Goal: Task Accomplishment & Management: Use online tool/utility

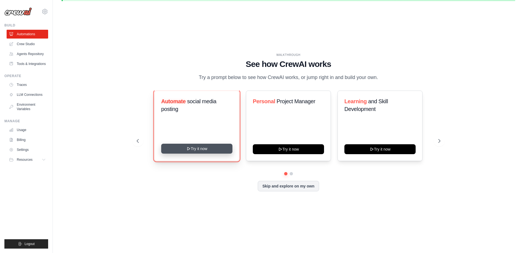
click at [203, 151] on button "Try it now" at bounding box center [196, 148] width 71 height 10
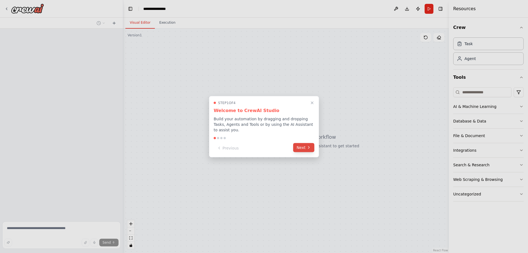
click at [300, 144] on button "Next" at bounding box center [303, 147] width 21 height 9
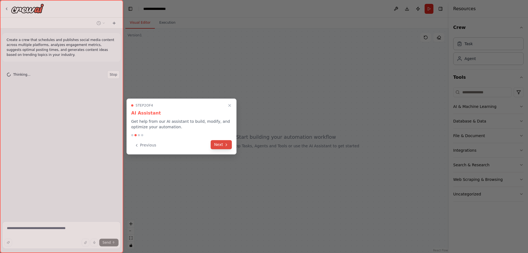
click at [226, 147] on button "Next" at bounding box center [221, 144] width 21 height 9
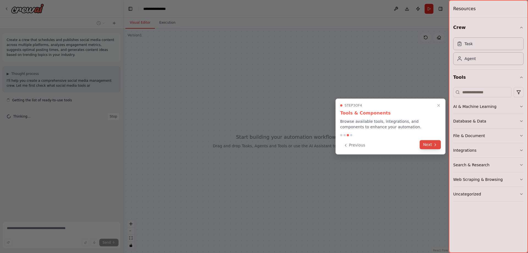
click at [425, 145] on button "Next" at bounding box center [429, 144] width 21 height 9
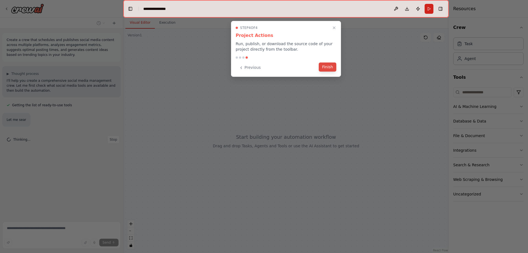
click at [323, 64] on button "Finish" at bounding box center [328, 66] width 18 height 9
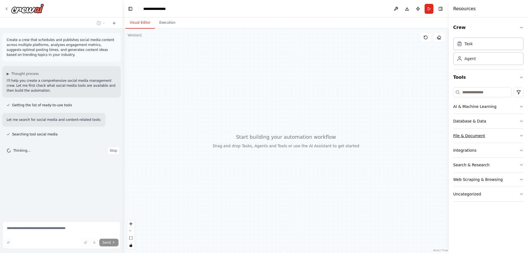
click at [472, 129] on button "File & Document" at bounding box center [488, 135] width 70 height 14
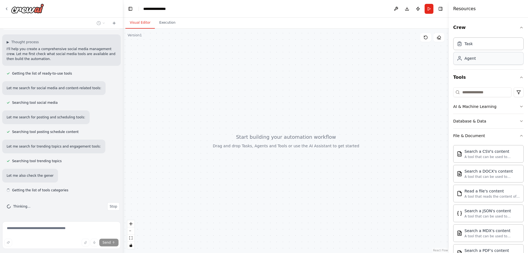
click at [466, 62] on div "Agent" at bounding box center [488, 58] width 70 height 13
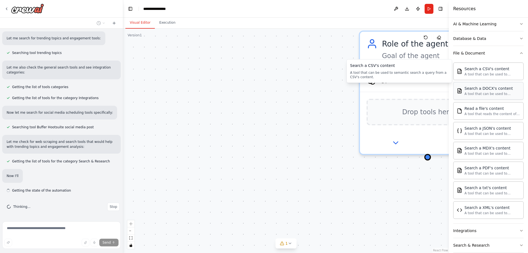
scroll to position [140, 0]
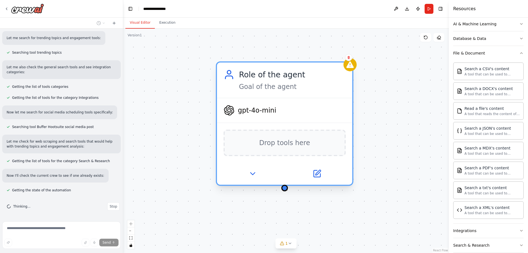
drag, startPoint x: 407, startPoint y: 40, endPoint x: 262, endPoint y: 69, distance: 147.9
click at [262, 69] on div "Role of the agent" at bounding box center [292, 74] width 107 height 11
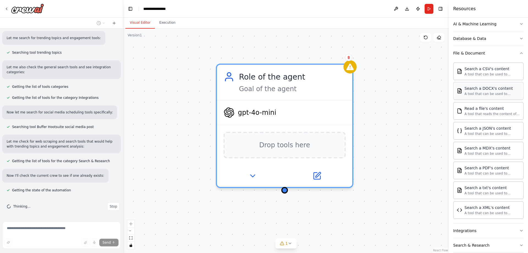
click at [476, 85] on div "Search a DOCX's content" at bounding box center [492, 87] width 56 height 5
click at [474, 75] on div "A tool that can be used to semantic search a query from a CSV's content." at bounding box center [492, 74] width 56 height 4
click at [348, 59] on icon at bounding box center [348, 57] width 2 height 3
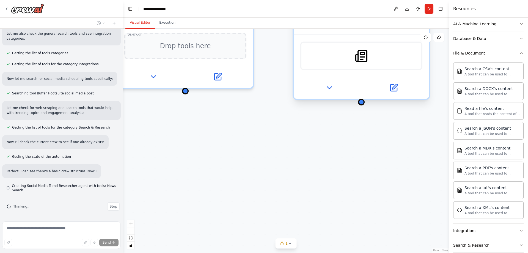
click at [347, 59] on div "SerplyNewsSearchTool" at bounding box center [361, 55] width 122 height 29
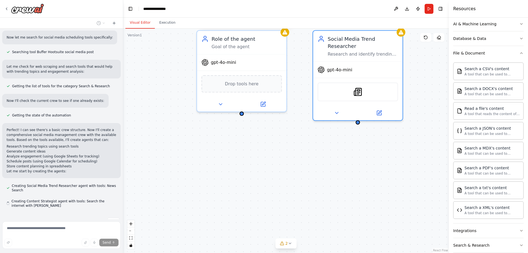
scroll to position [230, 0]
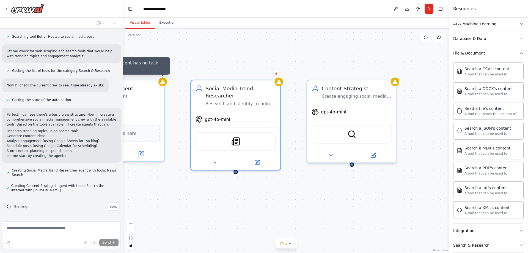
drag, startPoint x: 313, startPoint y: 141, endPoint x: 222, endPoint y: 183, distance: 100.7
click at [192, 190] on div "Agent Role of the agent has no task assigned Role of the agent Goal of the agen…" at bounding box center [285, 141] width 325 height 224
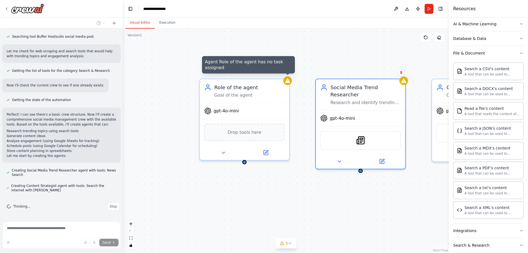
drag, startPoint x: 222, startPoint y: 183, endPoint x: 346, endPoint y: 182, distance: 124.2
click at [346, 182] on div "Agent Role of the agent has no task assigned Role of the agent Goal of the agen…" at bounding box center [285, 141] width 325 height 224
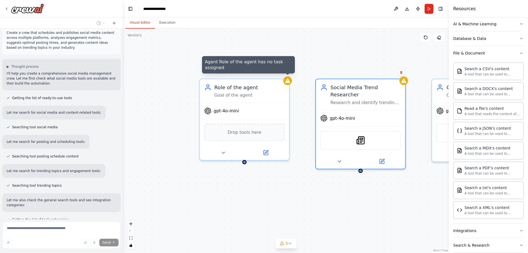
scroll to position [0, 0]
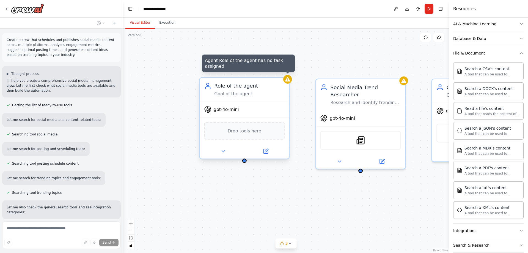
click at [287, 81] on icon at bounding box center [287, 79] width 5 height 4
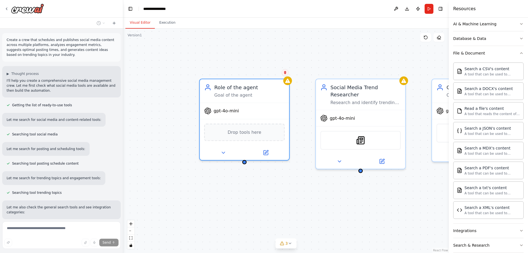
click at [284, 73] on icon at bounding box center [284, 72] width 3 height 3
click at [274, 72] on button "Confirm" at bounding box center [269, 72] width 20 height 7
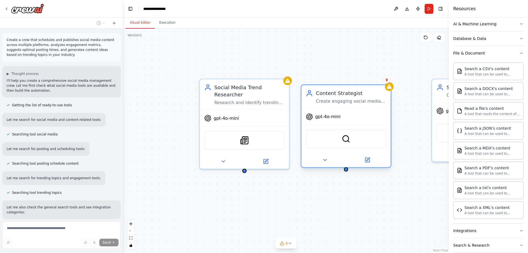
drag, startPoint x: 398, startPoint y: 84, endPoint x: 385, endPoint y: 86, distance: 12.9
click at [385, 89] on div "Content Strategist" at bounding box center [351, 92] width 70 height 7
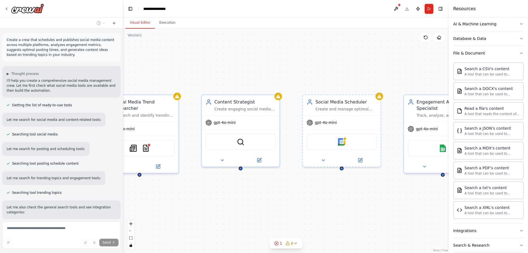
drag, startPoint x: 419, startPoint y: 192, endPoint x: 295, endPoint y: 193, distance: 123.7
click at [295, 193] on div "Social Media Trend Researcher Research and identify trending topics, hashtags, …" at bounding box center [285, 141] width 325 height 224
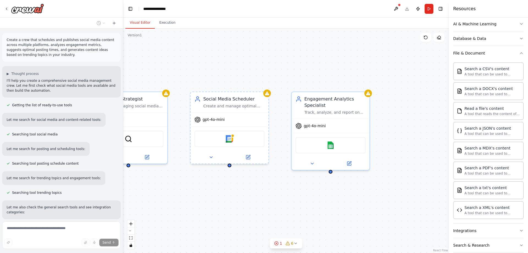
drag, startPoint x: 373, startPoint y: 206, endPoint x: 292, endPoint y: 210, distance: 82.0
click at [256, 206] on div "Social Media Trend Researcher Research and identify trending topics, hashtags, …" at bounding box center [285, 141] width 325 height 224
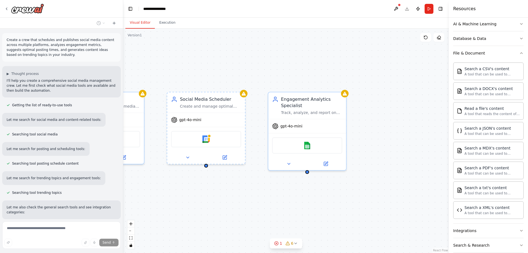
drag, startPoint x: 329, startPoint y: 208, endPoint x: 324, endPoint y: 208, distance: 4.4
click at [324, 208] on div "Social Media Trend Researcher Research and identify trending topics, hashtags, …" at bounding box center [285, 141] width 325 height 224
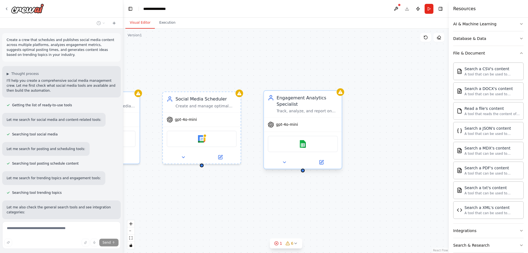
click at [308, 104] on div "Engagement Analytics Specialist" at bounding box center [306, 101] width 61 height 13
click at [339, 87] on div ".deletable-edge-delete-btn { width: 20px; height: 20px; border: 0px solid #ffff…" at bounding box center [285, 141] width 325 height 224
click at [325, 107] on div "Engagement Analytics Specialist" at bounding box center [306, 101] width 61 height 13
click at [338, 85] on icon at bounding box center [337, 85] width 3 height 3
click at [328, 86] on button "Confirm" at bounding box center [322, 85] width 20 height 7
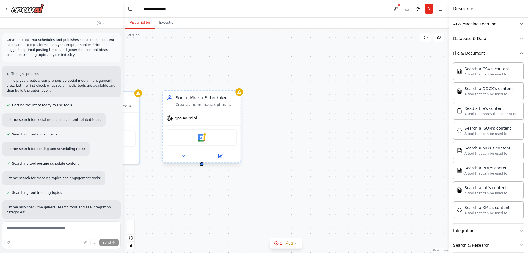
click at [218, 99] on div "Social Media Scheduler" at bounding box center [205, 98] width 61 height 6
click at [234, 86] on button at bounding box center [236, 85] width 7 height 7
click at [224, 87] on button "Confirm" at bounding box center [221, 85] width 20 height 7
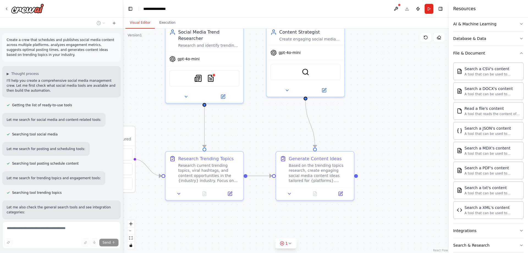
drag, startPoint x: 208, startPoint y: 138, endPoint x: 402, endPoint y: 102, distance: 196.4
click at [398, 72] on div ".deletable-edge-delete-btn { width: 20px; height: 20px; border: 0px solid #ffff…" at bounding box center [285, 141] width 325 height 224
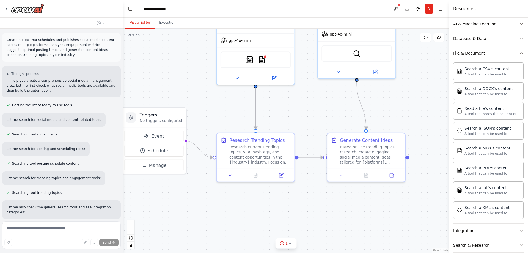
drag, startPoint x: 396, startPoint y: 137, endPoint x: 438, endPoint y: 123, distance: 44.4
click at [449, 119] on div "Create a crew that schedules and publishes social media content across multiple…" at bounding box center [264, 126] width 528 height 253
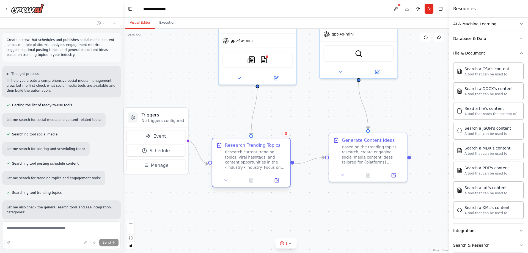
drag, startPoint x: 302, startPoint y: 138, endPoint x: 276, endPoint y: 140, distance: 26.7
click at [276, 140] on div "Research Trending Topics Research current trending topics, viral hashtags, and …" at bounding box center [251, 155] width 78 height 35
click at [275, 120] on div ".deletable-edge-delete-btn { width: 20px; height: 20px; border: 0px solid #ffff…" at bounding box center [285, 141] width 325 height 224
click at [261, 150] on div "Research current trending topics, viral hashtags, and content opportunities in …" at bounding box center [255, 160] width 61 height 20
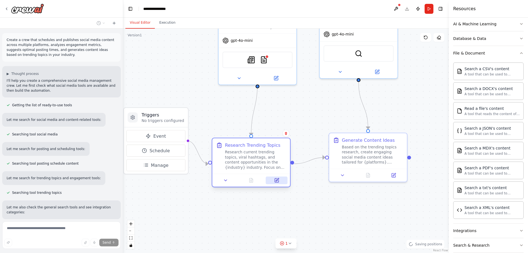
click at [274, 184] on button at bounding box center [277, 180] width 22 height 8
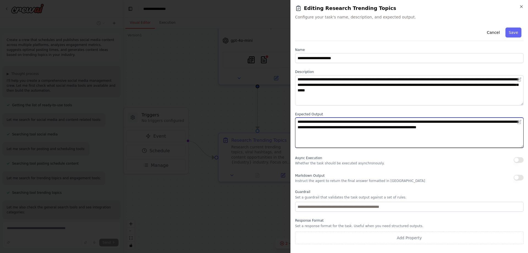
drag, startPoint x: 313, startPoint y: 126, endPoint x: 345, endPoint y: 131, distance: 32.2
click at [345, 131] on textarea "**********" at bounding box center [409, 132] width 228 height 30
click at [355, 133] on textarea "**********" at bounding box center [409, 132] width 228 height 30
drag, startPoint x: 508, startPoint y: 128, endPoint x: 289, endPoint y: 116, distance: 219.1
click at [289, 116] on body "Create a crew that schedules and publishes social media content across multiple…" at bounding box center [264, 126] width 528 height 253
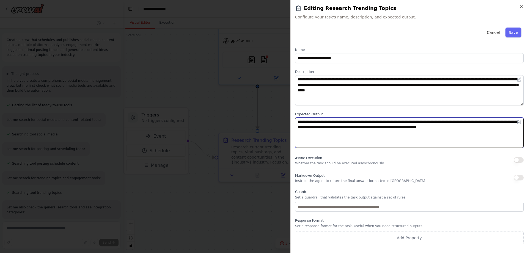
click at [361, 118] on textarea "**********" at bounding box center [409, 132] width 228 height 30
click at [361, 119] on textarea "**********" at bounding box center [409, 132] width 228 height 30
click at [361, 120] on textarea "**********" at bounding box center [409, 132] width 228 height 30
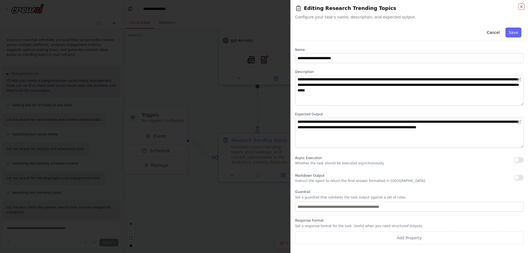
drag, startPoint x: 521, startPoint y: 4, endPoint x: 512, endPoint y: 13, distance: 12.4
click at [521, 5] on icon "button" at bounding box center [521, 6] width 4 height 4
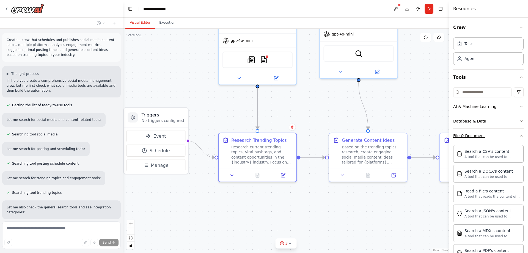
click at [502, 137] on button "File & Document" at bounding box center [488, 135] width 70 height 14
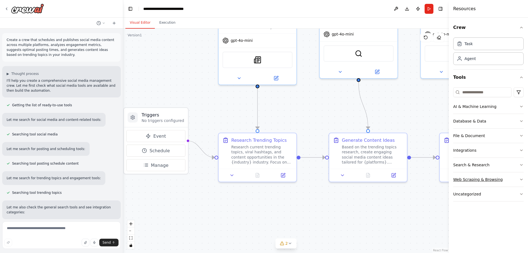
click at [508, 178] on button "Web Scraping & Browsing" at bounding box center [488, 179] width 70 height 14
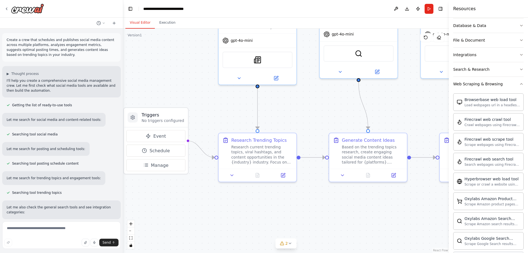
scroll to position [82, 0]
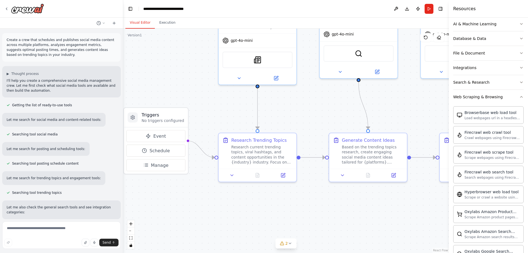
click at [315, 123] on div ".deletable-edge-delete-btn { width: 20px; height: 20px; border: 0px solid #ffff…" at bounding box center [285, 141] width 325 height 224
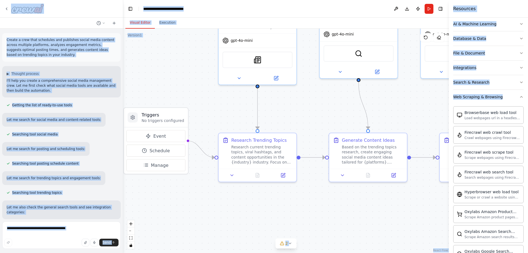
click at [315, 123] on div ".deletable-edge-delete-btn { width: 20px; height: 20px; border: 0px solid #ffff…" at bounding box center [285, 141] width 325 height 224
click at [323, 230] on div ".deletable-edge-delete-btn { width: 20px; height: 20px; border: 0px solid #ffff…" at bounding box center [285, 141] width 325 height 224
click at [329, 208] on div ".deletable-edge-delete-btn { width: 20px; height: 20px; border: 0px solid #ffff…" at bounding box center [285, 141] width 325 height 224
click at [404, 113] on div ".deletable-edge-delete-btn { width: 20px; height: 20px; border: 0px solid #ffff…" at bounding box center [285, 141] width 325 height 224
drag, startPoint x: 404, startPoint y: 113, endPoint x: 382, endPoint y: 140, distance: 35.0
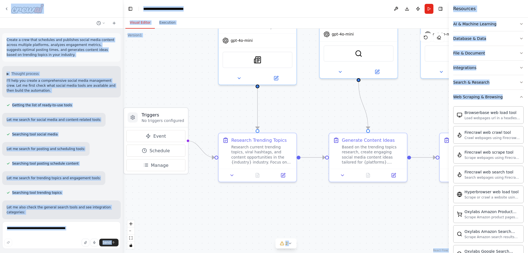
click at [382, 140] on div ".deletable-edge-delete-btn { width: 20px; height: 20px; border: 0px solid #ffff…" at bounding box center [285, 141] width 325 height 224
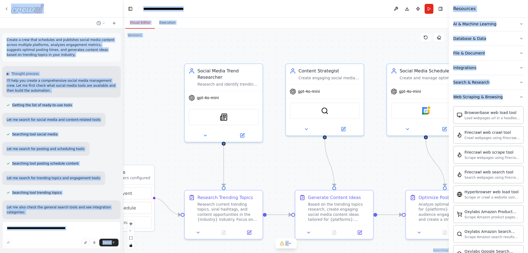
drag, startPoint x: 393, startPoint y: 125, endPoint x: 382, endPoint y: 154, distance: 31.7
click at [382, 154] on div ".deletable-edge-delete-btn { width: 20px; height: 20px; border: 0px solid #ffff…" at bounding box center [285, 141] width 325 height 224
drag, startPoint x: 386, startPoint y: 157, endPoint x: 396, endPoint y: 112, distance: 46.2
click at [381, 150] on div ".deletable-edge-delete-btn { width: 20px; height: 20px; border: 0px solid #ffff…" at bounding box center [285, 141] width 325 height 224
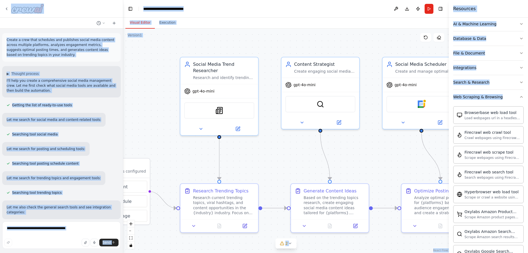
click at [399, 51] on div ".deletable-edge-delete-btn { width: 20px; height: 20px; border: 0px solid #ffff…" at bounding box center [285, 141] width 325 height 224
click at [251, 20] on div "Visual Editor Execution" at bounding box center [285, 23] width 325 height 11
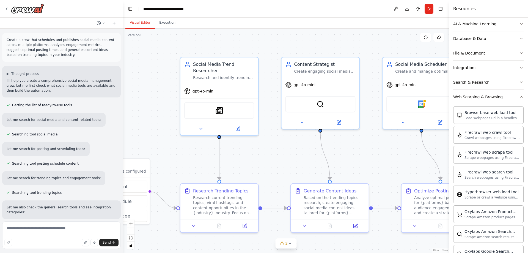
click at [251, 20] on div "Visual Editor Execution" at bounding box center [285, 23] width 325 height 11
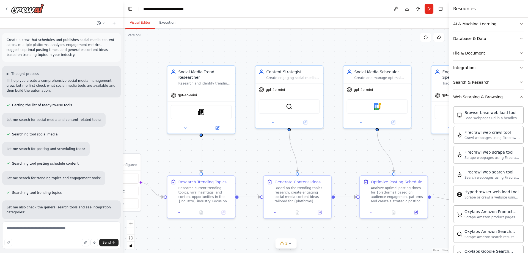
drag, startPoint x: 375, startPoint y: 156, endPoint x: 337, endPoint y: 162, distance: 37.5
click at [337, 162] on div ".deletable-edge-delete-btn { width: 20px; height: 20px; border: 0px solid #ffff…" at bounding box center [285, 141] width 325 height 224
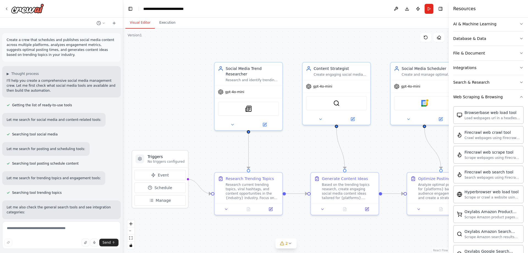
drag, startPoint x: 337, startPoint y: 162, endPoint x: 411, endPoint y: 156, distance: 73.9
click at [411, 156] on div ".deletable-edge-delete-btn { width: 20px; height: 20px; border: 0px solid #ffff…" at bounding box center [285, 141] width 325 height 224
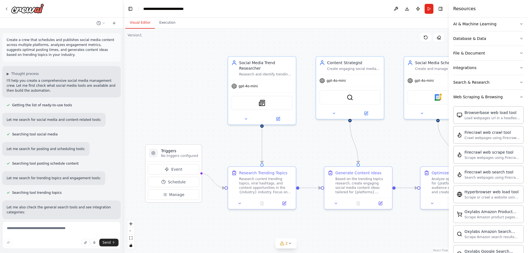
drag, startPoint x: 232, startPoint y: 142, endPoint x: 220, endPoint y: 139, distance: 13.3
click at [220, 139] on div ".deletable-edge-delete-btn { width: 20px; height: 20px; border: 0px solid #ffff…" at bounding box center [285, 141] width 325 height 224
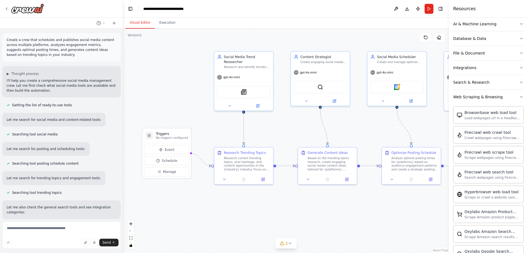
drag, startPoint x: 240, startPoint y: 146, endPoint x: 226, endPoint y: 129, distance: 21.5
click at [226, 129] on div ".deletable-edge-delete-btn { width: 20px; height: 20px; border: 0px solid #ffff…" at bounding box center [285, 141] width 325 height 224
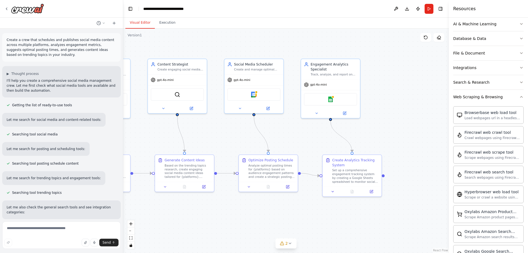
drag, startPoint x: 394, startPoint y: 208, endPoint x: 251, endPoint y: 216, distance: 143.1
click at [251, 216] on div ".deletable-edge-delete-btn { width: 20px; height: 20px; border: 0px solid #ffff…" at bounding box center [285, 141] width 325 height 224
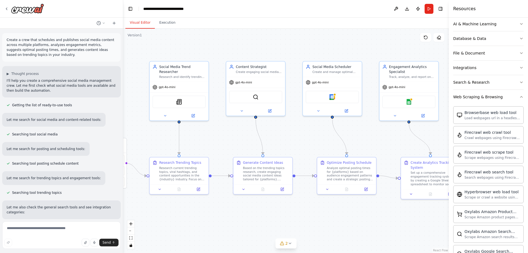
drag, startPoint x: 253, startPoint y: 216, endPoint x: 331, endPoint y: 218, distance: 78.4
click at [331, 218] on div ".deletable-edge-delete-btn { width: 20px; height: 20px; border: 0px solid #ffff…" at bounding box center [285, 141] width 325 height 224
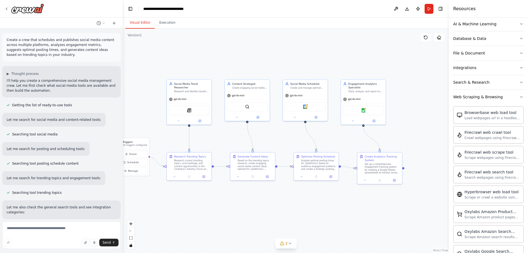
click at [412, 216] on div ".deletable-edge-delete-btn { width: 20px; height: 20px; border: 0px solid #ffff…" at bounding box center [285, 141] width 325 height 224
click at [514, 99] on button "Web Scraping & Browsing" at bounding box center [488, 97] width 70 height 14
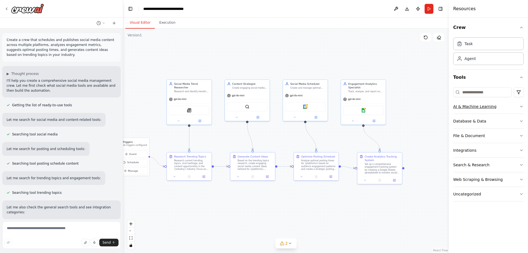
click at [486, 111] on button "AI & Machine Learning" at bounding box center [488, 106] width 70 height 14
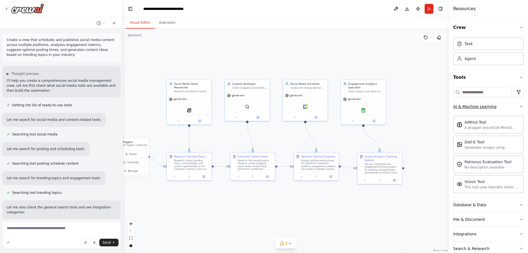
click at [478, 108] on div "AI & Machine Learning" at bounding box center [474, 106] width 43 height 5
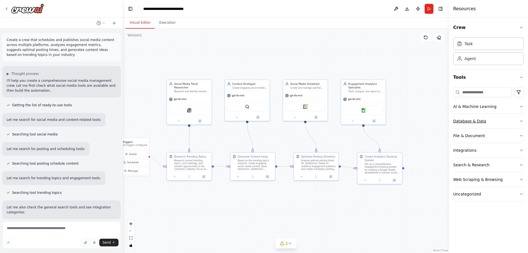
click at [478, 120] on div "Database & Data" at bounding box center [469, 120] width 33 height 5
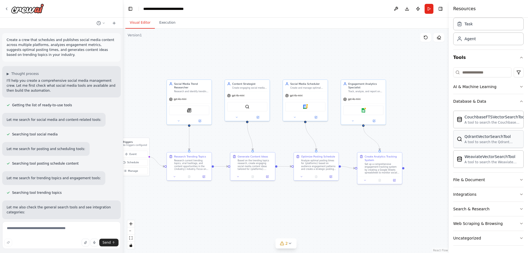
scroll to position [21, 0]
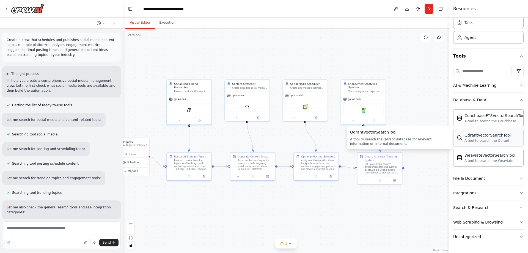
click at [477, 144] on div "QdrantVectorSearchTool A tool to search the Qdrant database for relevant inform…" at bounding box center [488, 138] width 70 height 18
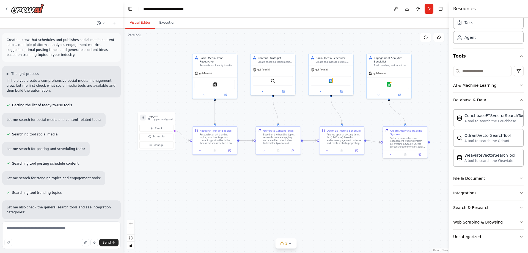
drag, startPoint x: 239, startPoint y: 215, endPoint x: 264, endPoint y: 190, distance: 35.6
click at [264, 190] on div ".deletable-edge-delete-btn { width: 20px; height: 20px; border: 0px solid #ffff…" at bounding box center [285, 141] width 325 height 224
click at [290, 200] on div ".deletable-edge-delete-btn { width: 20px; height: 20px; border: 0px solid #ffff…" at bounding box center [285, 141] width 325 height 224
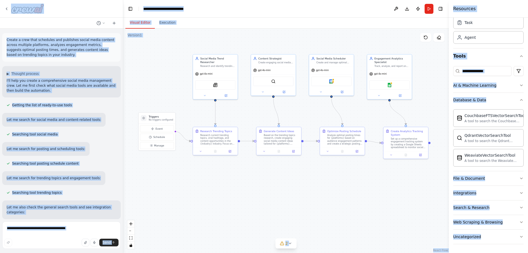
click at [288, 200] on div ".deletable-edge-delete-btn { width: 20px; height: 20px; border: 0px solid #ffff…" at bounding box center [285, 141] width 325 height 224
click at [369, 46] on div ".deletable-edge-delete-btn { width: 20px; height: 20px; border: 0px solid #ffff…" at bounding box center [285, 141] width 325 height 224
click at [442, 80] on div ".deletable-edge-delete-btn { width: 20px; height: 20px; border: 0px solid #ffff…" at bounding box center [285, 141] width 325 height 224
click at [491, 53] on button "Tools" at bounding box center [488, 55] width 70 height 15
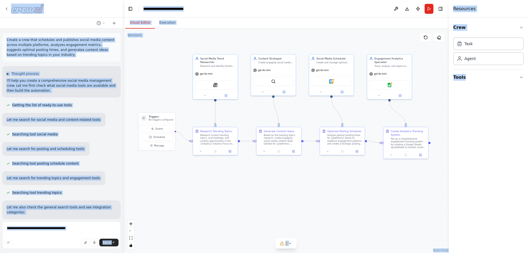
click at [412, 38] on div ".deletable-edge-delete-btn { width: 20px; height: 20px; border: 0px solid #ffff…" at bounding box center [285, 141] width 325 height 224
click at [344, 17] on header "**********" at bounding box center [285, 9] width 325 height 18
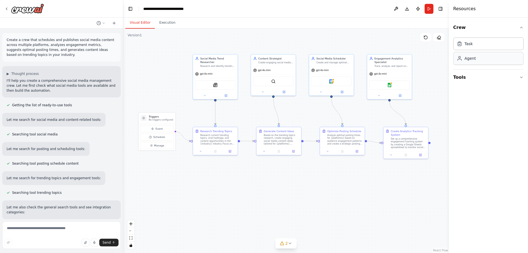
click at [474, 61] on div "Agent" at bounding box center [488, 58] width 70 height 13
click at [480, 81] on button "Tools" at bounding box center [488, 77] width 70 height 15
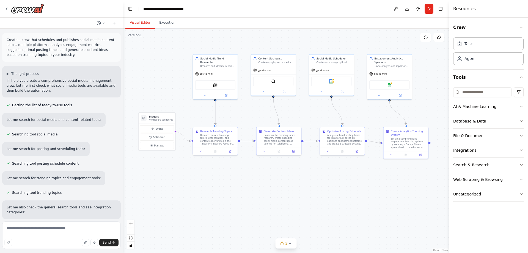
click at [500, 147] on button "Integrations" at bounding box center [488, 150] width 70 height 14
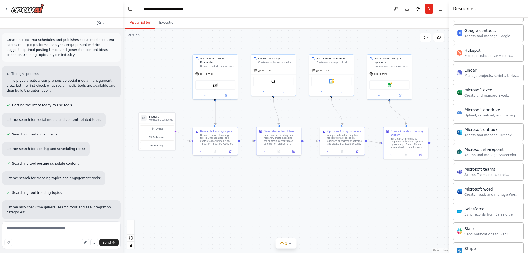
scroll to position [298, 0]
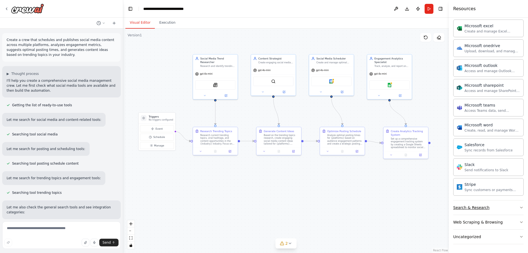
click at [477, 211] on button "Search & Research" at bounding box center [488, 207] width 70 height 14
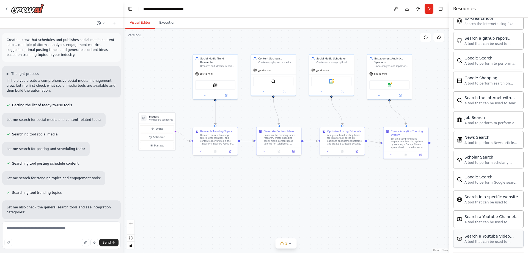
scroll to position [580, 0]
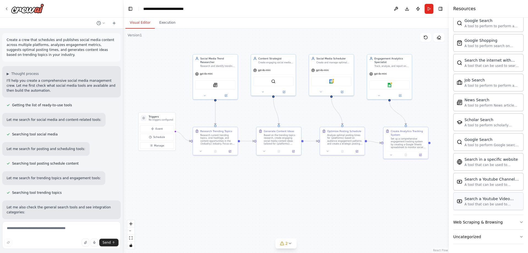
click at [484, 204] on div "A tool that can be used to semantic search a query from a Youtube Video content." at bounding box center [492, 204] width 56 height 4
drag, startPoint x: 484, startPoint y: 204, endPoint x: 490, endPoint y: 210, distance: 8.6
click at [490, 211] on div "Brave Web Search the internet A tool that can be used to search the internet wi…" at bounding box center [488, 73] width 70 height 281
click at [336, 81] on img at bounding box center [335, 80] width 4 height 4
click at [333, 81] on img at bounding box center [335, 80] width 4 height 4
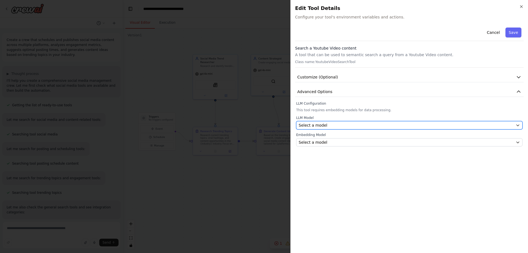
click at [322, 128] on button "Select a model" at bounding box center [409, 125] width 226 height 8
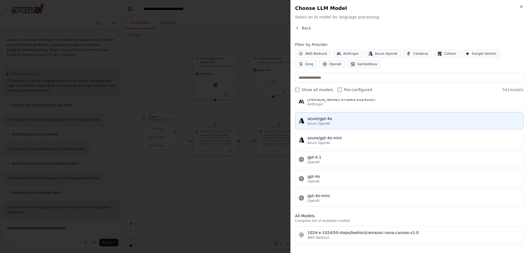
scroll to position [55, 0]
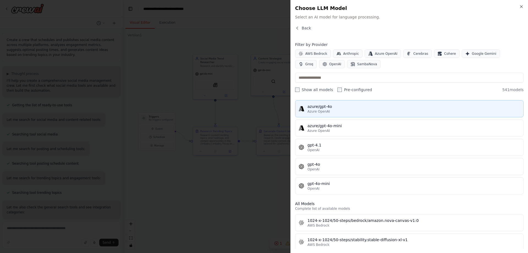
click at [332, 114] on button "azure/gpt-4o Azure OpenAI" at bounding box center [409, 108] width 228 height 17
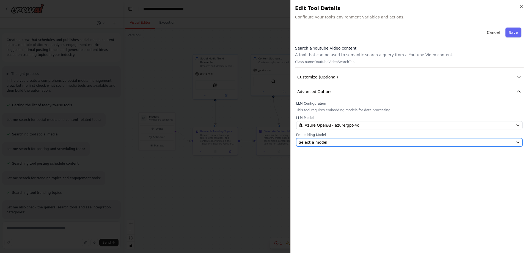
click at [318, 143] on span "Select a model" at bounding box center [312, 141] width 29 height 5
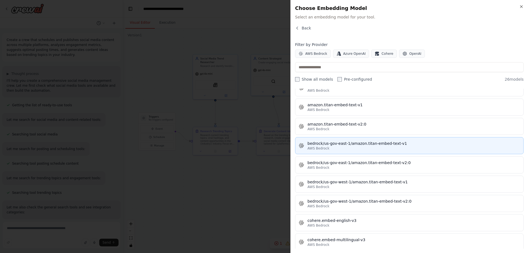
scroll to position [27, 0]
click at [328, 143] on div "bedrock/us-gov-east-1/amazon.titan-embed-text-v1" at bounding box center [413, 142] width 212 height 5
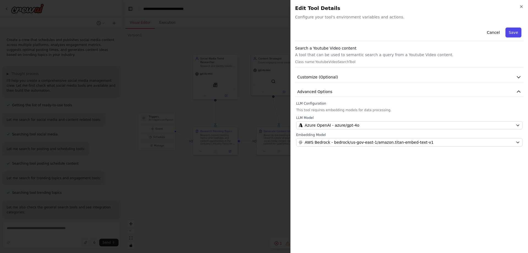
click at [510, 35] on button "Save" at bounding box center [513, 32] width 16 height 10
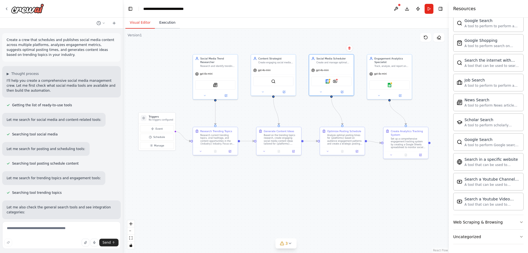
click at [160, 24] on button "Execution" at bounding box center [167, 23] width 25 height 12
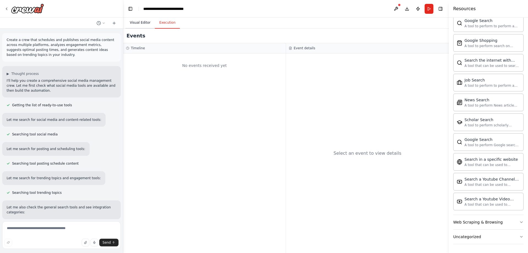
click at [145, 25] on button "Visual Editor" at bounding box center [139, 23] width 29 height 12
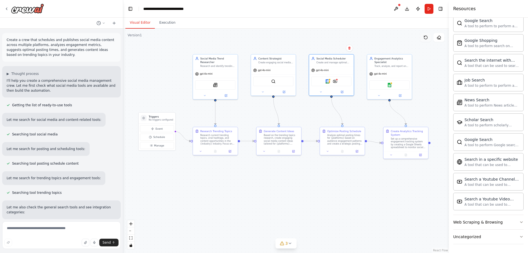
click at [428, 38] on button at bounding box center [425, 37] width 11 height 9
click at [428, 6] on button "Run" at bounding box center [428, 9] width 9 height 10
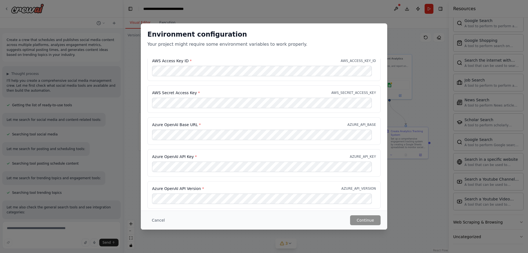
scroll to position [10, 0]
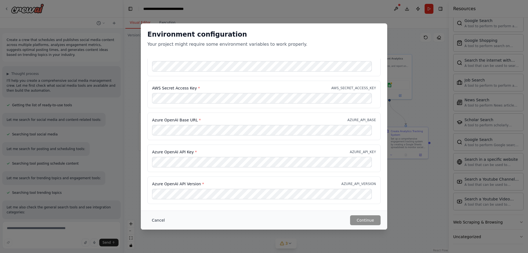
click at [163, 220] on button "Cancel" at bounding box center [158, 220] width 22 height 10
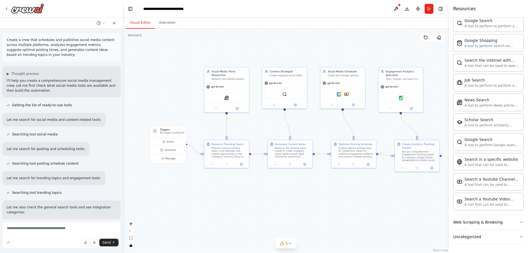
drag, startPoint x: 270, startPoint y: 188, endPoint x: 284, endPoint y: 202, distance: 19.6
click at [284, 202] on div ".deletable-edge-delete-btn { width: 20px; height: 20px; border: 0px solid #ffff…" at bounding box center [285, 141] width 325 height 224
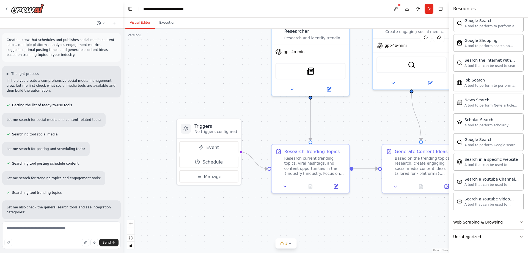
drag, startPoint x: 188, startPoint y: 164, endPoint x: 242, endPoint y: 200, distance: 64.8
click at [242, 200] on div ".deletable-edge-delete-btn { width: 20px; height: 20px; border: 0px solid #ffff…" at bounding box center [285, 141] width 325 height 224
drag, startPoint x: 216, startPoint y: 132, endPoint x: 208, endPoint y: 145, distance: 15.3
click at [208, 145] on h3 "Triggers" at bounding box center [203, 145] width 43 height 6
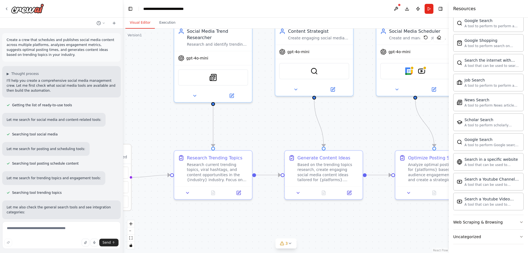
drag, startPoint x: 303, startPoint y: 212, endPoint x: 263, endPoint y: 192, distance: 44.5
click at [205, 218] on div ".deletable-edge-delete-btn { width: 20px; height: 20px; border: 0px solid #ffff…" at bounding box center [285, 141] width 325 height 224
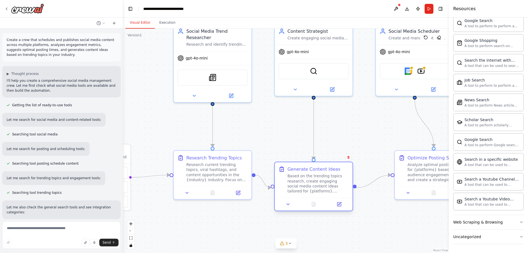
drag, startPoint x: 308, startPoint y: 157, endPoint x: 297, endPoint y: 171, distance: 18.5
click at [297, 171] on div "Generate Content Ideas" at bounding box center [313, 169] width 53 height 6
click at [329, 130] on div ".deletable-edge-delete-btn { width: 20px; height: 20px; border: 0px solid #ffff…" at bounding box center [285, 141] width 325 height 224
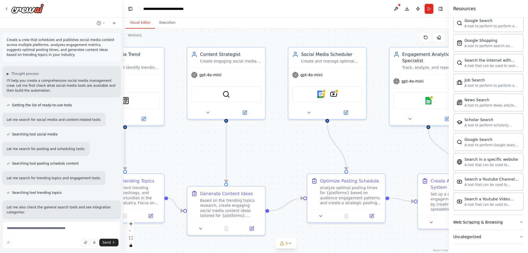
drag, startPoint x: 369, startPoint y: 135, endPoint x: 279, endPoint y: 159, distance: 93.6
click at [279, 159] on div ".deletable-edge-delete-btn { width: 20px; height: 20px; border: 0px solid #ffff…" at bounding box center [285, 141] width 325 height 224
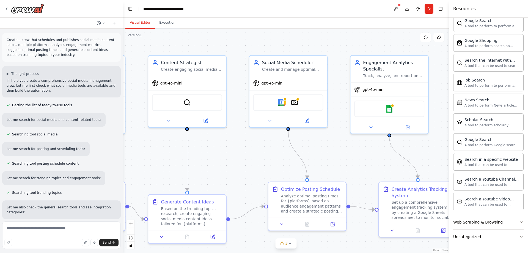
drag, startPoint x: 315, startPoint y: 156, endPoint x: 278, endPoint y: 163, distance: 37.2
click at [278, 163] on div ".deletable-edge-delete-btn { width: 20px; height: 20px; border: 0px solid #ffff…" at bounding box center [285, 141] width 325 height 224
drag, startPoint x: 292, startPoint y: 104, endPoint x: 261, endPoint y: 156, distance: 61.4
click at [261, 156] on div ".deletable-edge-delete-btn { width: 20px; height: 20px; border: 0px solid #ffff…" at bounding box center [285, 141] width 325 height 224
click at [287, 105] on div "Google calendar YoutubeVideoSearchTool" at bounding box center [288, 101] width 70 height 16
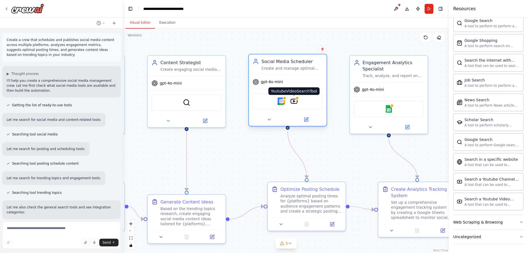
click at [297, 100] on img at bounding box center [294, 101] width 8 height 8
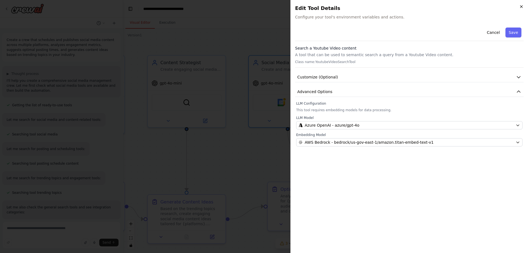
click at [523, 6] on icon "button" at bounding box center [521, 6] width 4 height 4
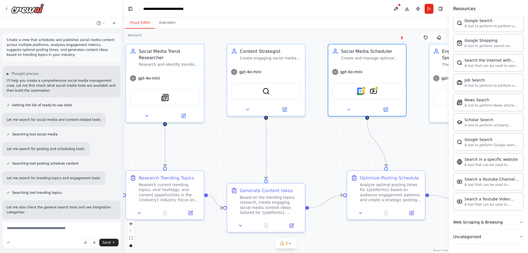
drag, startPoint x: 247, startPoint y: 165, endPoint x: 373, endPoint y: 157, distance: 126.7
click at [373, 157] on div ".deletable-edge-delete-btn { width: 20px; height: 20px; border: 0px solid #ffff…" at bounding box center [285, 141] width 325 height 224
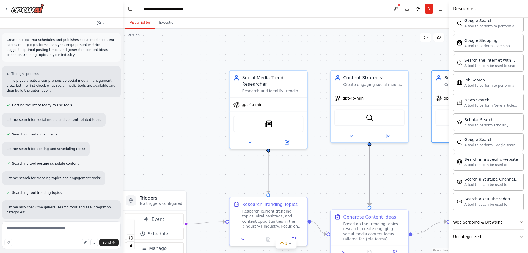
drag, startPoint x: 255, startPoint y: 144, endPoint x: 311, endPoint y: 167, distance: 60.9
click at [311, 167] on div ".deletable-edge-delete-btn { width: 20px; height: 20px; border: 0px solid #ffff…" at bounding box center [285, 141] width 325 height 224
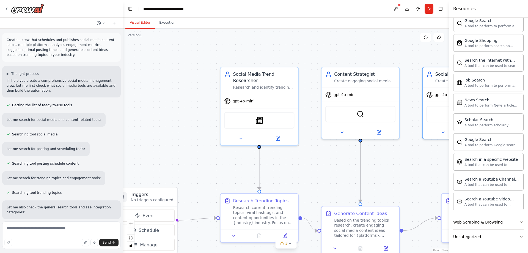
drag, startPoint x: 306, startPoint y: 157, endPoint x: 297, endPoint y: 153, distance: 9.9
click at [297, 153] on div ".deletable-edge-delete-btn { width: 20px; height: 20px; border: 0px solid #ffff…" at bounding box center [285, 141] width 325 height 224
drag, startPoint x: 363, startPoint y: 173, endPoint x: 317, endPoint y: 151, distance: 50.4
click at [317, 151] on div ".deletable-edge-delete-btn { width: 20px; height: 20px; border: 0px solid #ffff…" at bounding box center [285, 141] width 325 height 224
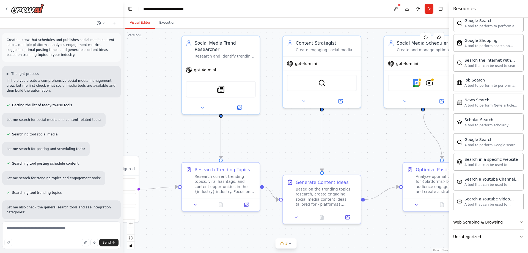
drag, startPoint x: 323, startPoint y: 170, endPoint x: 284, endPoint y: 139, distance: 49.4
click at [284, 139] on div ".deletable-edge-delete-btn { width: 20px; height: 20px; border: 0px solid #ffff…" at bounding box center [285, 141] width 325 height 224
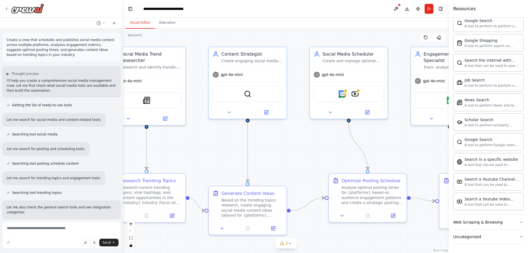
drag, startPoint x: 381, startPoint y: 151, endPoint x: 306, endPoint y: 162, distance: 76.5
click at [306, 162] on div ".deletable-edge-delete-btn { width: 20px; height: 20px; border: 0px solid #ffff…" at bounding box center [285, 141] width 325 height 224
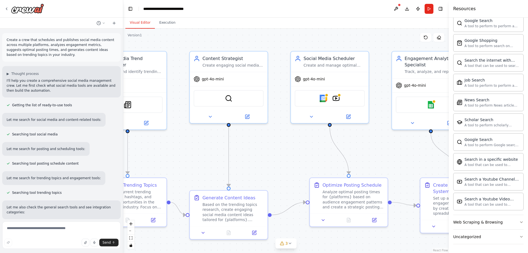
drag, startPoint x: 341, startPoint y: 161, endPoint x: 283, endPoint y: 169, distance: 58.0
click at [283, 169] on div ".deletable-edge-delete-btn { width: 20px; height: 20px; border: 0px solid #ffff…" at bounding box center [285, 141] width 325 height 224
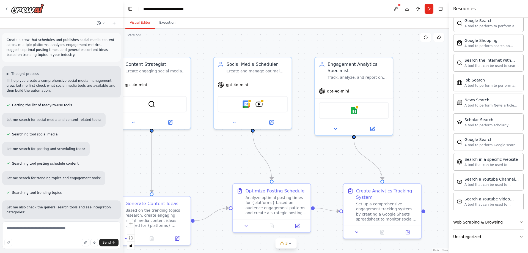
drag, startPoint x: 359, startPoint y: 157, endPoint x: 322, endPoint y: 158, distance: 37.4
click at [322, 158] on div ".deletable-edge-delete-btn { width: 20px; height: 20px; border: 0px solid #ffff…" at bounding box center [285, 141] width 325 height 224
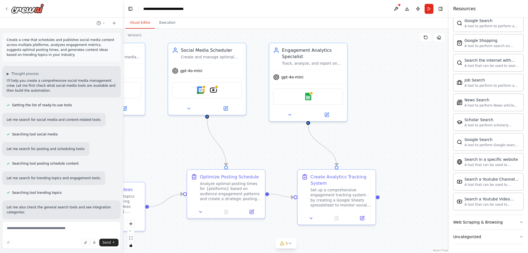
drag, startPoint x: 313, startPoint y: 156, endPoint x: 299, endPoint y: 153, distance: 14.0
click at [299, 153] on div ".deletable-edge-delete-btn { width: 20px; height: 20px; border: 0px solid #ffff…" at bounding box center [285, 141] width 325 height 224
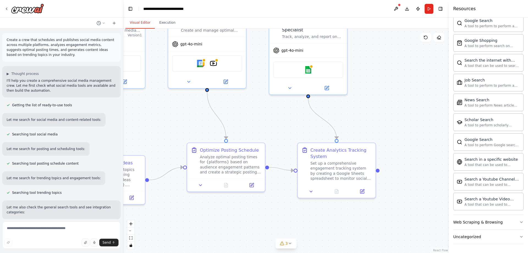
drag, startPoint x: 291, startPoint y: 159, endPoint x: 291, endPoint y: 132, distance: 26.7
click at [291, 132] on div ".deletable-edge-delete-btn { width: 20px; height: 20px; border: 0px solid #ffff…" at bounding box center [285, 141] width 325 height 224
click at [297, 74] on div "Google sheets" at bounding box center [308, 68] width 70 height 16
click at [292, 88] on icon at bounding box center [289, 86] width 5 height 5
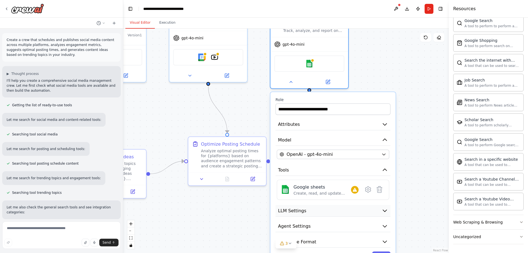
click at [311, 213] on button "LLM Settings" at bounding box center [332, 211] width 115 height 12
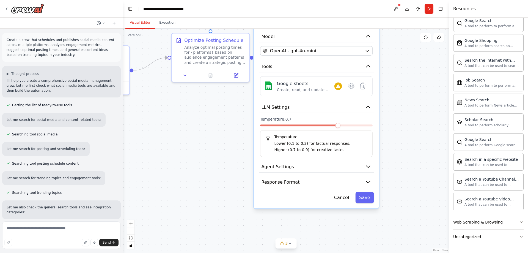
drag, startPoint x: 423, startPoint y: 183, endPoint x: 408, endPoint y: 75, distance: 108.6
click at [408, 75] on div ".deletable-edge-delete-btn { width: 20px; height: 20px; border: 0px solid #ffff…" at bounding box center [285, 141] width 325 height 224
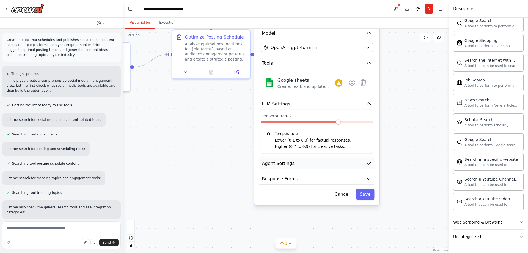
click at [345, 167] on button "Agent Settings" at bounding box center [316, 163] width 115 height 12
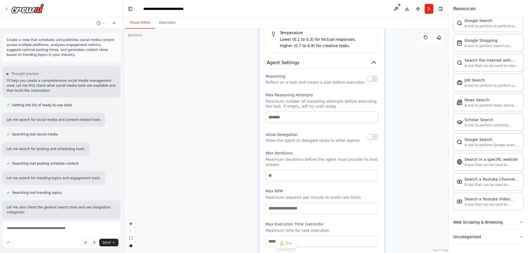
drag, startPoint x: 394, startPoint y: 140, endPoint x: 409, endPoint y: 81, distance: 60.5
click at [409, 81] on div ".deletable-edge-delete-btn { width: 20px; height: 20px; border: 0px solid #ffff…" at bounding box center [285, 141] width 325 height 224
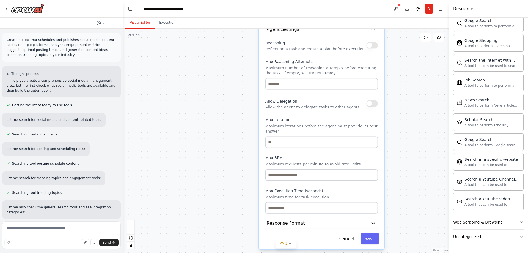
drag, startPoint x: 414, startPoint y: 171, endPoint x: 419, endPoint y: 94, distance: 77.4
click at [419, 94] on div ".deletable-edge-delete-btn { width: 20px; height: 20px; border: 0px solid #ffff…" at bounding box center [285, 141] width 325 height 224
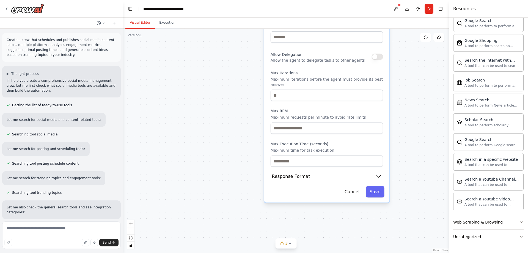
drag, startPoint x: 422, startPoint y: 172, endPoint x: 423, endPoint y: 159, distance: 12.4
click at [423, 159] on div ".deletable-edge-delete-btn { width: 20px; height: 20px; border: 0px solid #ffff…" at bounding box center [285, 141] width 325 height 224
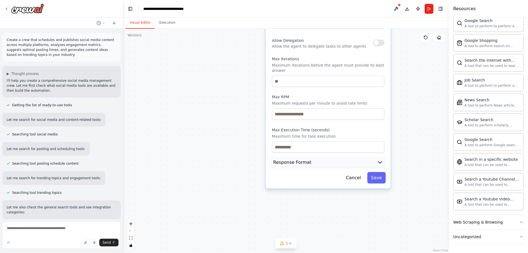
click at [333, 161] on button "Response Format" at bounding box center [327, 162] width 115 height 12
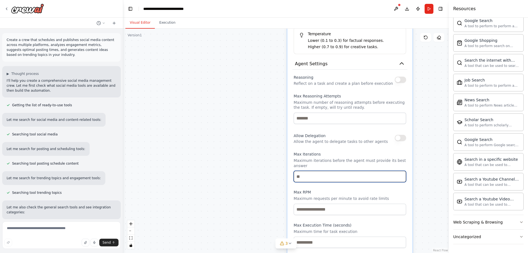
drag, startPoint x: 419, startPoint y: 210, endPoint x: 412, endPoint y: 141, distance: 69.6
click at [420, 226] on div ".deletable-edge-delete-btn { width: 20px; height: 20px; border: 0px solid #ffff…" at bounding box center [285, 141] width 325 height 224
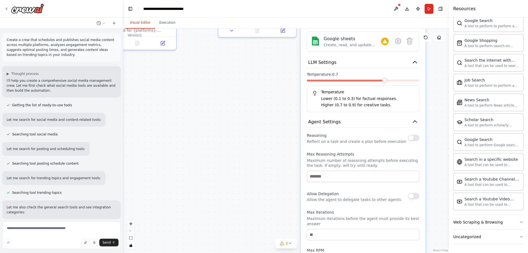
drag, startPoint x: 416, startPoint y: 130, endPoint x: 430, endPoint y: 209, distance: 80.7
click at [432, 220] on div ".deletable-edge-delete-btn { width: 20px; height: 20px; border: 0px solid #ffff…" at bounding box center [285, 141] width 325 height 224
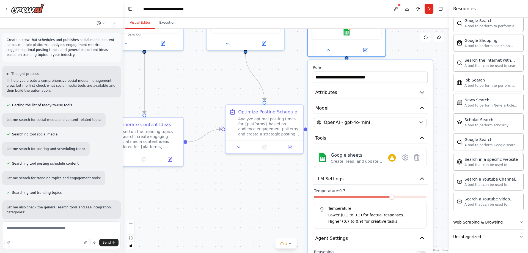
drag, startPoint x: 447, startPoint y: 165, endPoint x: 448, endPoint y: 205, distance: 39.6
click at [448, 205] on div "Create a crew that schedules and publishes social media content across multiple…" at bounding box center [264, 126] width 528 height 253
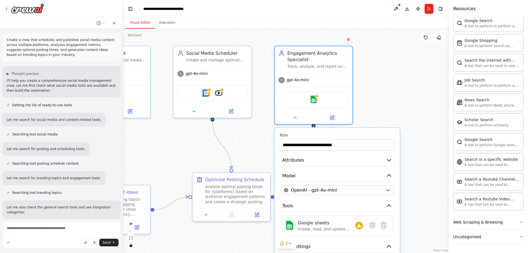
drag, startPoint x: 285, startPoint y: 189, endPoint x: 249, endPoint y: 250, distance: 71.4
click at [249, 252] on div ".deletable-edge-delete-btn { width: 20px; height: 20px; border: 0px solid #ffff…" at bounding box center [285, 141] width 325 height 224
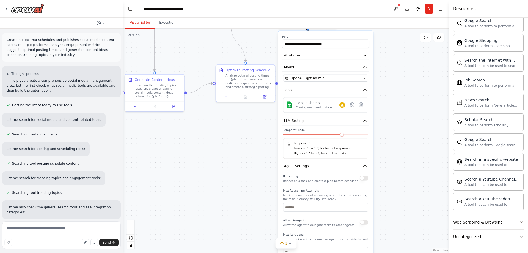
drag, startPoint x: 405, startPoint y: 190, endPoint x: 386, endPoint y: 49, distance: 142.2
click at [386, 49] on div ".deletable-edge-delete-btn { width: 20px; height: 20px; border: 0px solid #ffff…" at bounding box center [285, 141] width 325 height 224
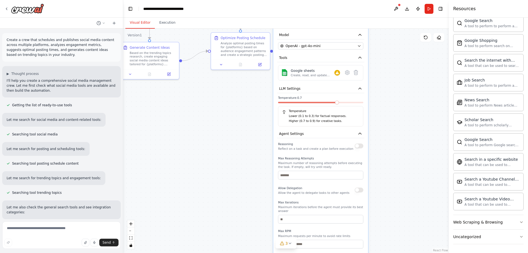
click at [313, 181] on div "Reasoning Reflect on a task and create a plan before execution Max Reasoning At…" at bounding box center [320, 207] width 85 height 132
click at [312, 178] on input "number" at bounding box center [320, 174] width 85 height 9
click at [383, 170] on div ".deletable-edge-delete-btn { width: 20px; height: 20px; border: 0px solid #ffff…" at bounding box center [285, 141] width 325 height 224
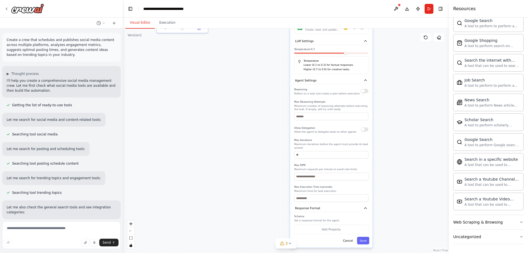
drag, startPoint x: 388, startPoint y: 182, endPoint x: 391, endPoint y: 124, distance: 58.0
click at [391, 124] on div ".deletable-edge-delete-btn { width: 20px; height: 20px; border: 0px solid #ffff…" at bounding box center [285, 141] width 325 height 224
click at [348, 239] on button "Cancel" at bounding box center [347, 239] width 15 height 7
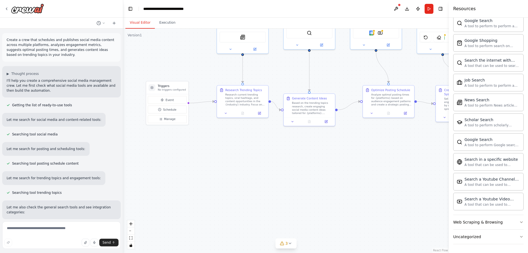
drag, startPoint x: 240, startPoint y: 109, endPoint x: 380, endPoint y: 213, distance: 174.5
click at [385, 223] on div ".deletable-edge-delete-btn { width: 20px; height: 20px; border: 0px solid #ffff…" at bounding box center [285, 141] width 325 height 224
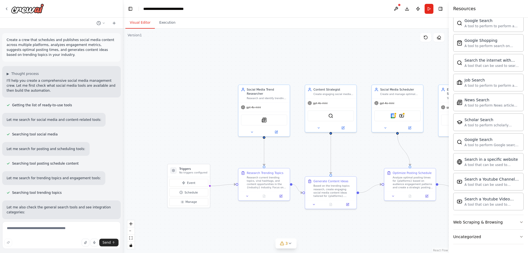
drag, startPoint x: 323, startPoint y: 203, endPoint x: 318, endPoint y: 235, distance: 32.6
click at [322, 248] on div ".deletable-edge-delete-btn { width: 20px; height: 20px; border: 0px solid #ffff…" at bounding box center [285, 141] width 325 height 224
click at [173, 148] on div ".deletable-edge-delete-btn { width: 20px; height: 20px; border: 0px solid #ffff…" at bounding box center [285, 141] width 325 height 224
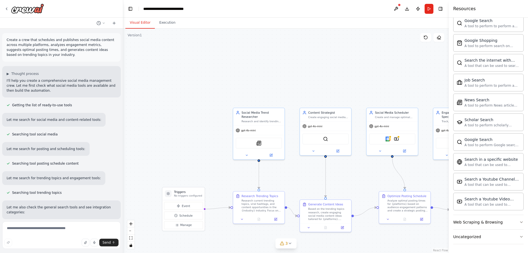
click at [142, 131] on div ".deletable-edge-delete-btn { width: 20px; height: 20px; border: 0px solid #ffff…" at bounding box center [285, 141] width 325 height 224
drag, startPoint x: 198, startPoint y: 136, endPoint x: 157, endPoint y: 120, distance: 44.5
click at [157, 120] on div ".deletable-edge-delete-btn { width: 20px; height: 20px; border: 0px solid #ffff…" at bounding box center [285, 141] width 325 height 224
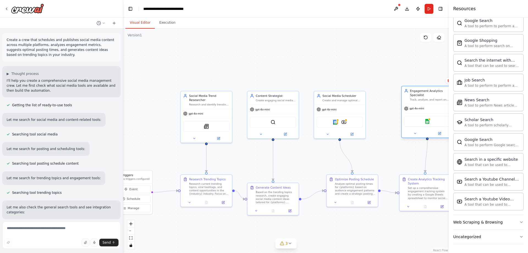
drag, startPoint x: 401, startPoint y: 100, endPoint x: 409, endPoint y: 97, distance: 9.0
click at [410, 97] on div "Engagement Analytics Specialist Track, analyze, and report on social media enga…" at bounding box center [430, 94] width 40 height 12
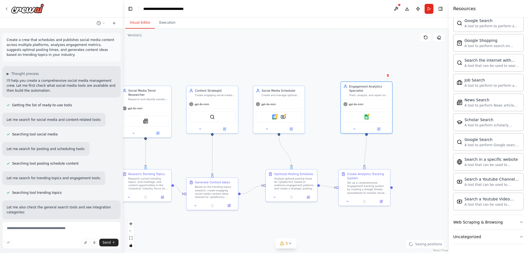
drag, startPoint x: 380, startPoint y: 112, endPoint x: 320, endPoint y: 107, distance: 61.0
click at [320, 107] on div ".deletable-edge-delete-btn { width: 20px; height: 20px; border: 0px solid #ffff…" at bounding box center [285, 141] width 325 height 224
click at [209, 61] on div ".deletable-edge-delete-btn { width: 20px; height: 20px; border: 0px solid #ffff…" at bounding box center [285, 141] width 325 height 224
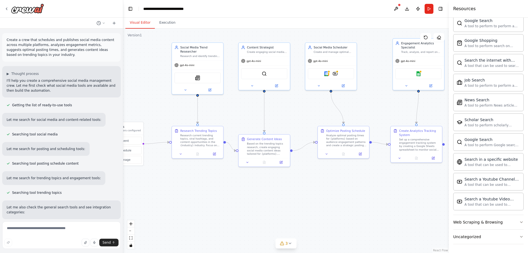
drag, startPoint x: 222, startPoint y: 152, endPoint x: 293, endPoint y: 120, distance: 77.5
click at [293, 120] on div ".deletable-edge-delete-btn { width: 20px; height: 20px; border: 0px solid #ffff…" at bounding box center [285, 141] width 325 height 224
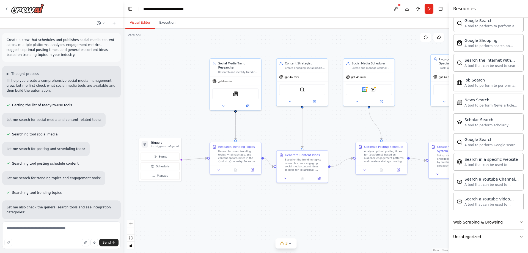
drag, startPoint x: 240, startPoint y: 190, endPoint x: 186, endPoint y: 189, distance: 53.9
click at [186, 189] on div ".deletable-edge-delete-btn { width: 20px; height: 20px; border: 0px solid #ffff…" at bounding box center [285, 141] width 325 height 224
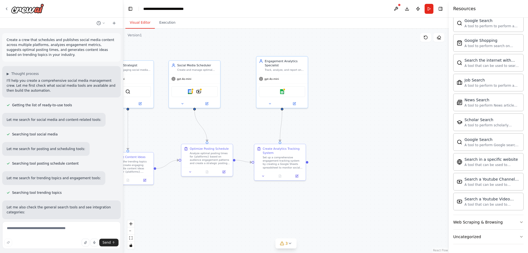
drag, startPoint x: 342, startPoint y: 193, endPoint x: 208, endPoint y: 196, distance: 134.4
click at [208, 196] on div ".deletable-edge-delete-btn { width: 20px; height: 20px; border: 0px solid #ffff…" at bounding box center [285, 141] width 325 height 224
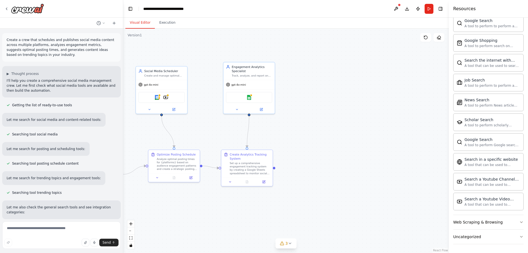
drag, startPoint x: 272, startPoint y: 201, endPoint x: 242, endPoint y: 206, distance: 30.7
click at [242, 206] on div ".deletable-edge-delete-btn { width: 20px; height: 20px; border: 0px solid #ffff…" at bounding box center [285, 141] width 325 height 224
drag, startPoint x: 360, startPoint y: 195, endPoint x: 352, endPoint y: 193, distance: 7.8
click at [344, 194] on div ".deletable-edge-delete-btn { width: 20px; height: 20px; border: 0px solid #ffff…" at bounding box center [285, 141] width 325 height 224
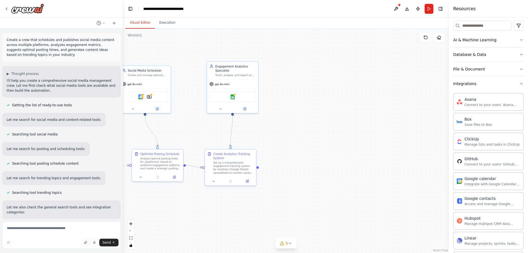
scroll to position [2, 0]
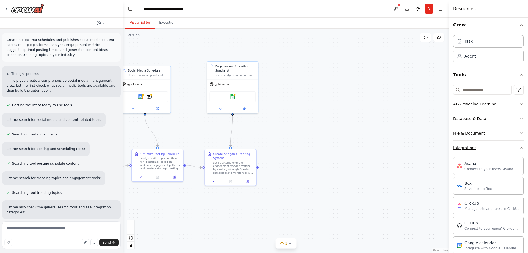
click at [485, 145] on button "Integrations" at bounding box center [488, 147] width 70 height 14
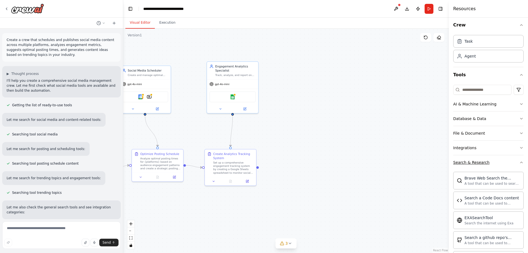
click at [492, 159] on button "Search & Research" at bounding box center [488, 162] width 70 height 14
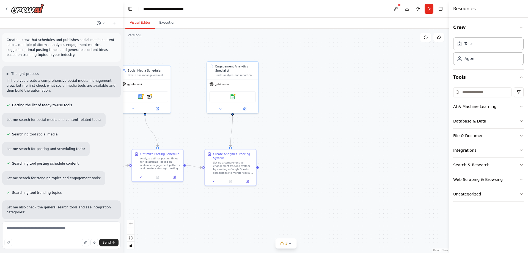
scroll to position [0, 0]
click at [511, 121] on button "Database & Data" at bounding box center [488, 121] width 70 height 14
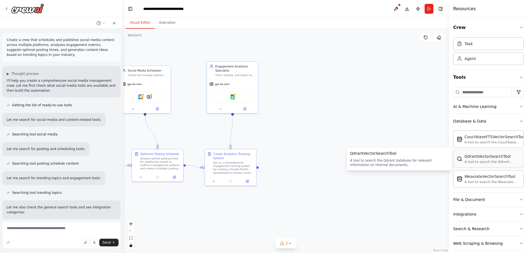
click at [483, 163] on div "A tool to search the Qdrant database for relevant information on internal docum…" at bounding box center [492, 161] width 56 height 4
click at [460, 164] on div "QdrantVectorSearchTool A tool to search the Qdrant database for relevant inform…" at bounding box center [487, 158] width 63 height 10
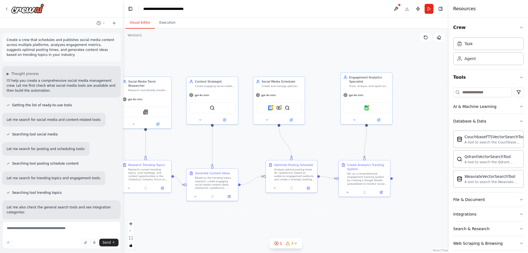
drag, startPoint x: 194, startPoint y: 135, endPoint x: 328, endPoint y: 146, distance: 134.3
click at [328, 146] on div ".deletable-edge-delete-btn { width: 20px; height: 20px; border: 0px solid #ffff…" at bounding box center [285, 141] width 325 height 224
click at [289, 109] on div "Google calendar YoutubeVideoSearchTool QdrantVectorSearchTool" at bounding box center [279, 106] width 46 height 11
click at [286, 107] on img at bounding box center [287, 106] width 5 height 5
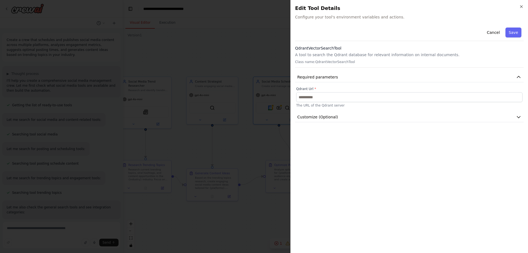
click at [302, 102] on div "Qdrant Url * The URL of the Qdrant server" at bounding box center [409, 97] width 226 height 21
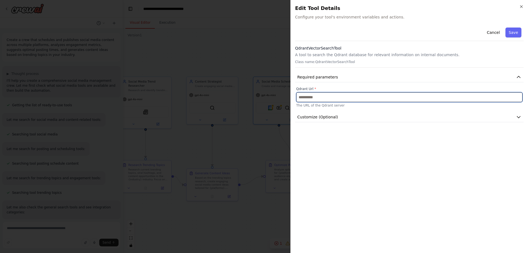
click at [306, 101] on input "text" at bounding box center [409, 97] width 226 height 10
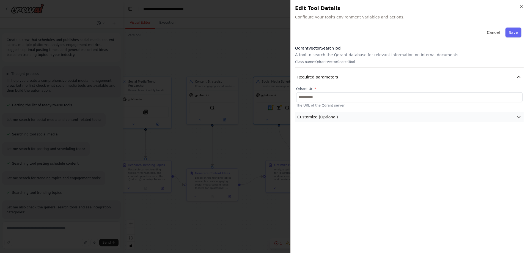
click at [318, 116] on span "Customize (Optional)" at bounding box center [317, 116] width 41 height 5
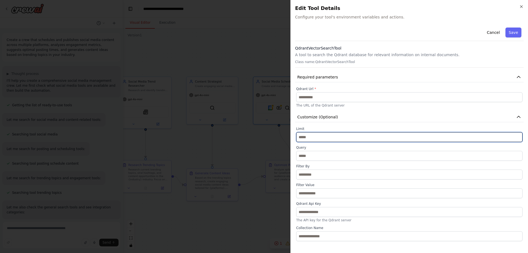
click at [333, 140] on input "*" at bounding box center [409, 137] width 226 height 10
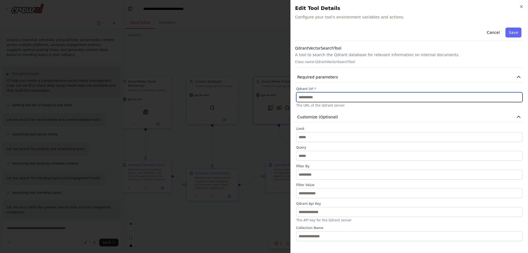
click at [333, 95] on input "text" at bounding box center [409, 97] width 226 height 10
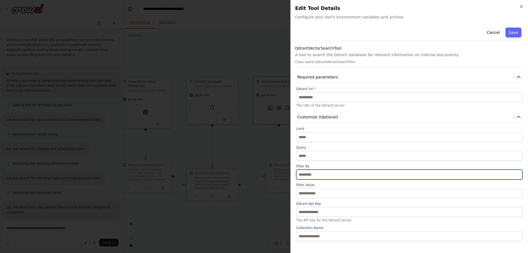
click at [306, 175] on input "text" at bounding box center [409, 174] width 226 height 10
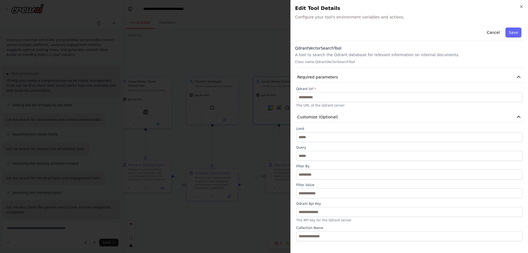
click at [339, 218] on p "The API key for the Qdrant server" at bounding box center [409, 220] width 226 height 4
click at [491, 33] on button "Cancel" at bounding box center [493, 32] width 20 height 10
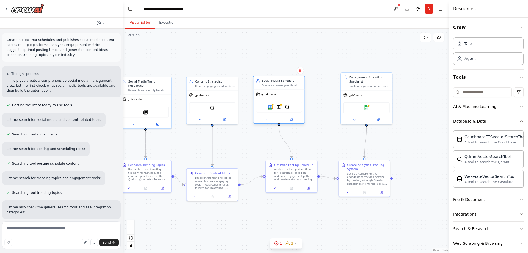
click at [290, 81] on div "Social Media Scheduler" at bounding box center [282, 81] width 40 height 4
click at [279, 92] on div "gpt-4o-mini" at bounding box center [278, 94] width 51 height 9
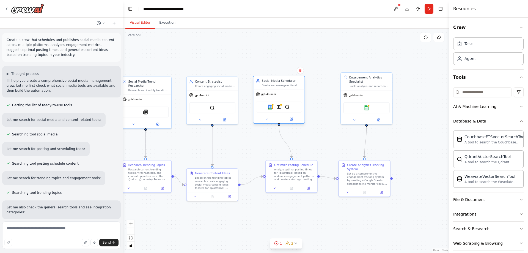
click at [279, 92] on div "gpt-4o-mini" at bounding box center [278, 94] width 51 height 9
click at [292, 116] on div at bounding box center [278, 119] width 51 height 8
click at [291, 122] on div at bounding box center [278, 119] width 51 height 8
click at [291, 119] on icon at bounding box center [291, 119] width 2 height 2
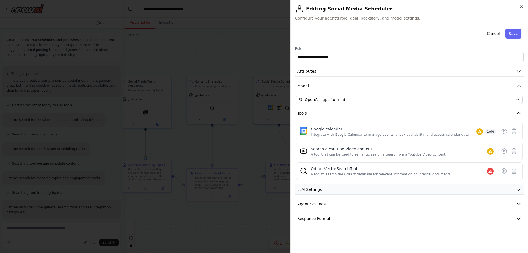
click at [372, 190] on button "LLM Settings" at bounding box center [409, 189] width 228 height 10
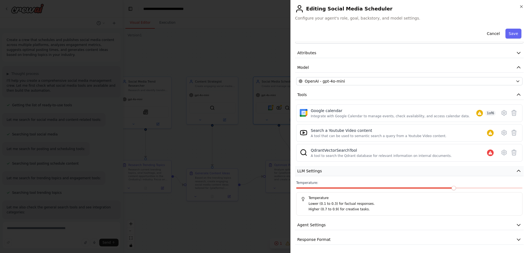
scroll to position [19, 0]
click at [345, 225] on button "Agent Settings" at bounding box center [409, 224] width 228 height 10
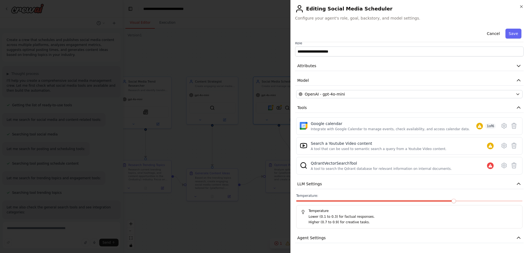
scroll to position [0, 0]
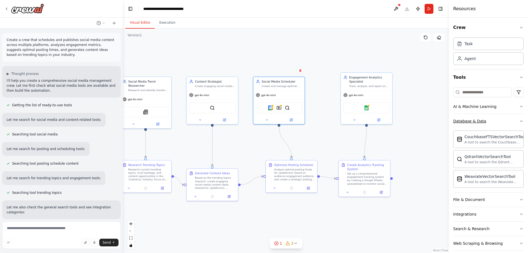
click at [492, 124] on button "Database & Data" at bounding box center [488, 121] width 70 height 14
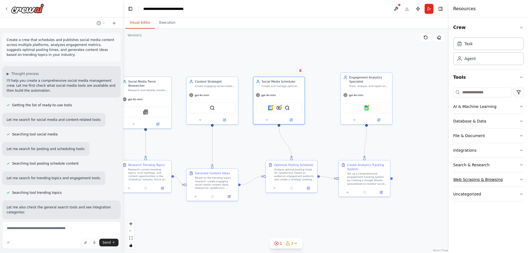
click at [486, 179] on div "Web Scraping & Browsing" at bounding box center [477, 178] width 49 height 5
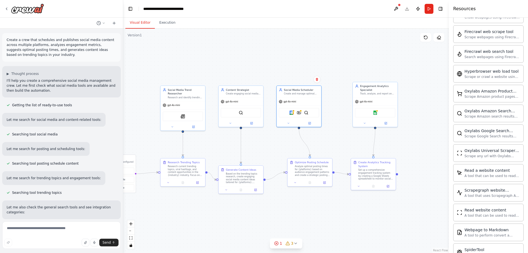
scroll to position [204, 0]
